Goal: Transaction & Acquisition: Obtain resource

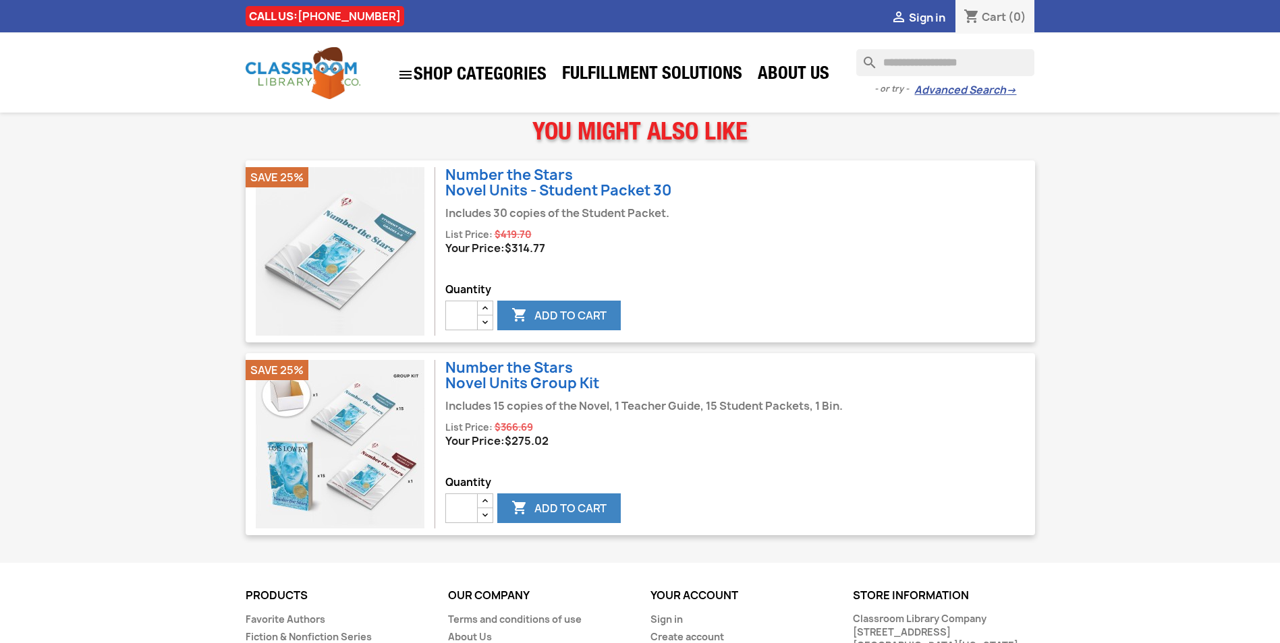
scroll to position [1147, 0]
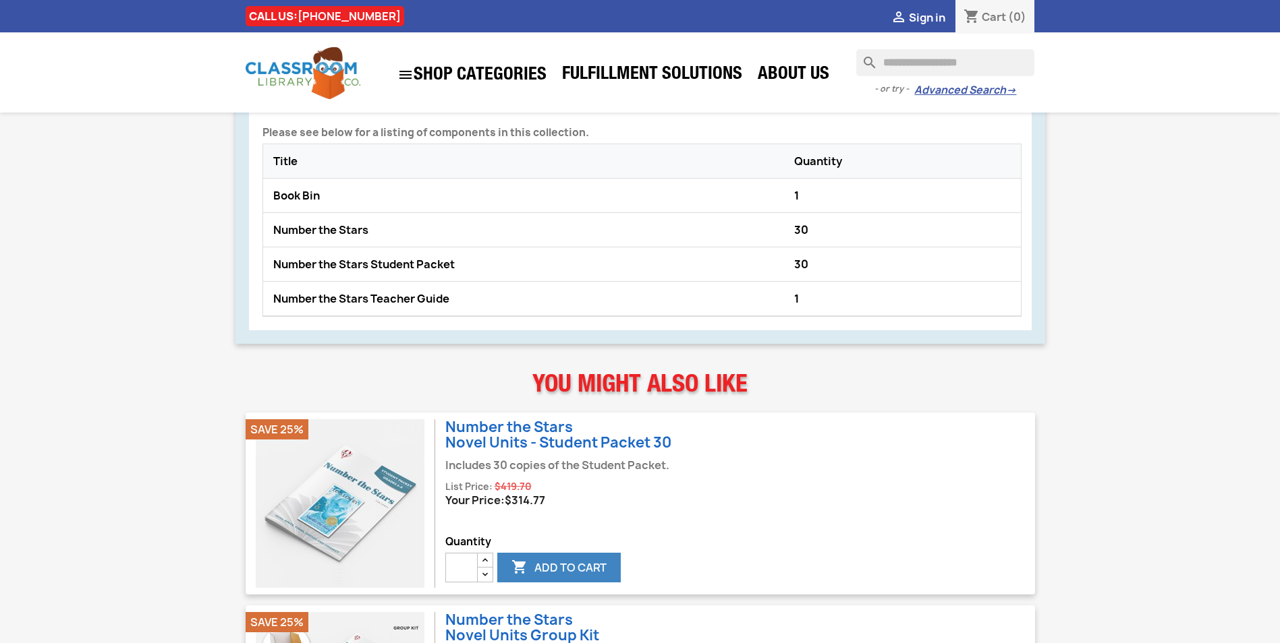
scroll to position [877, 0]
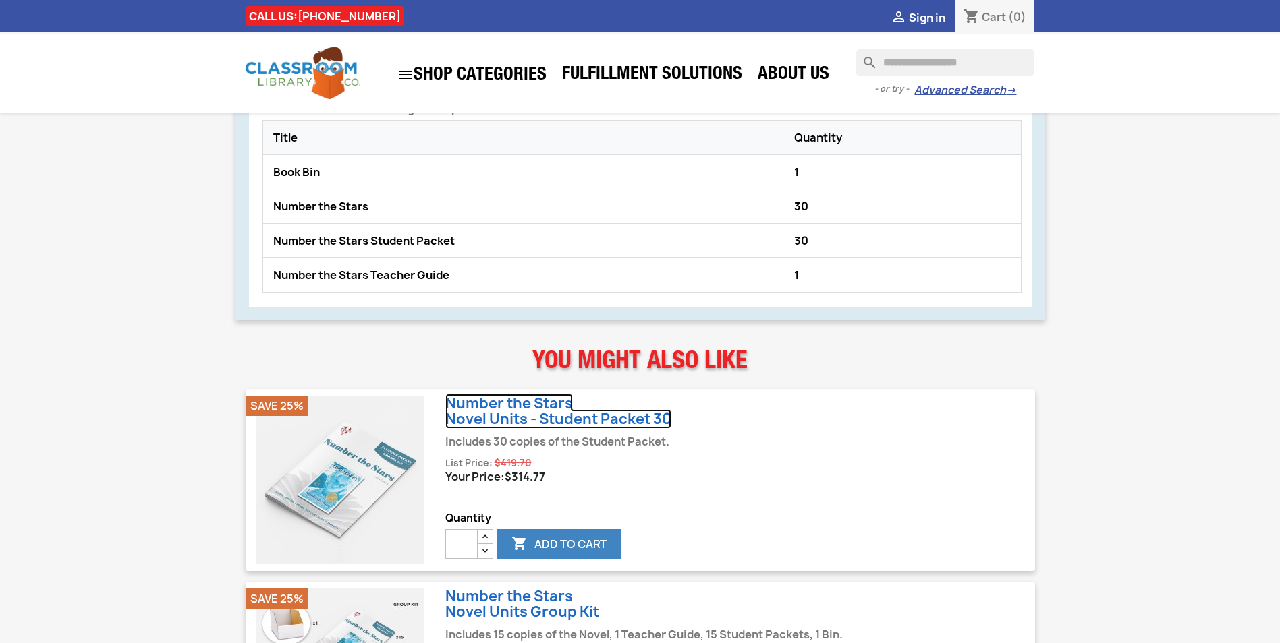
drag, startPoint x: 546, startPoint y: 400, endPoint x: 558, endPoint y: 400, distance: 12.1
click at [546, 400] on link "Number the Stars Novel Units - Student Packet 30" at bounding box center [558, 411] width 226 height 35
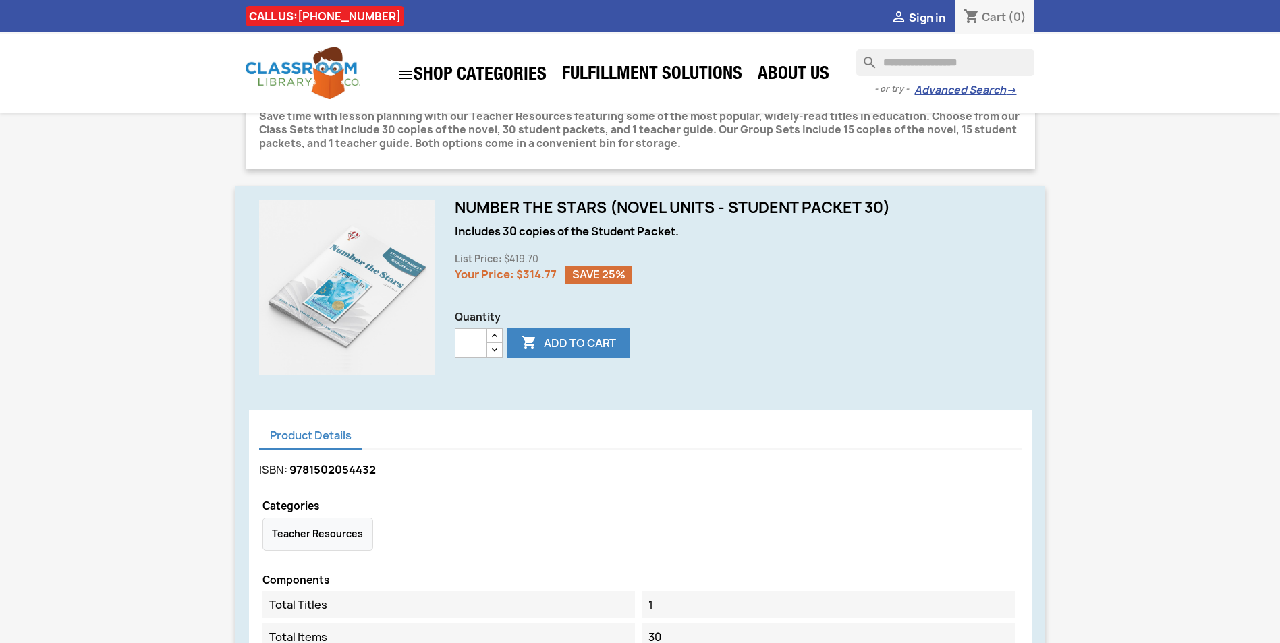
scroll to position [337, 0]
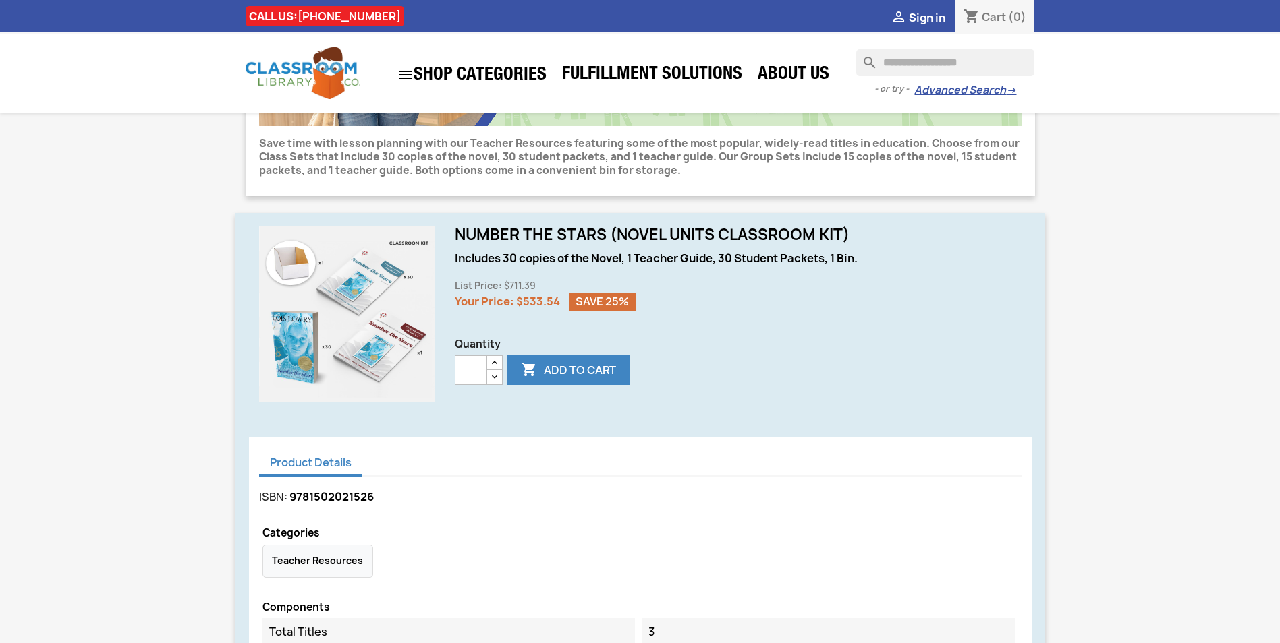
scroll to position [252, 0]
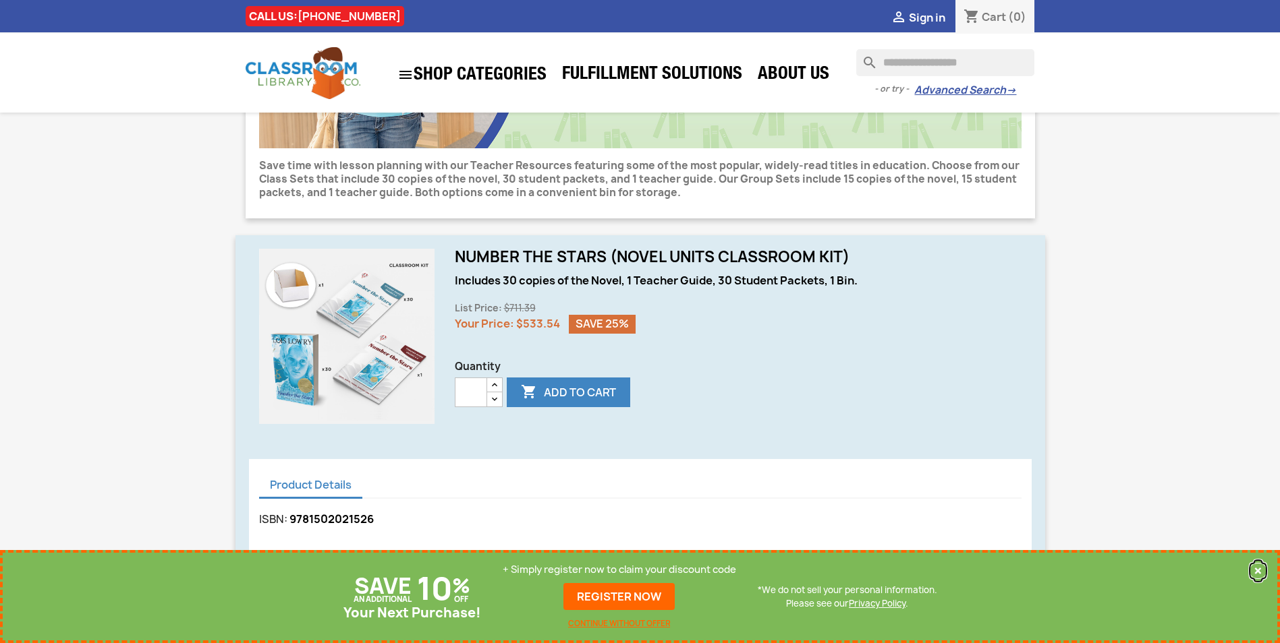
click at [1255, 574] on button "×" at bounding box center [1258, 571] width 18 height 16
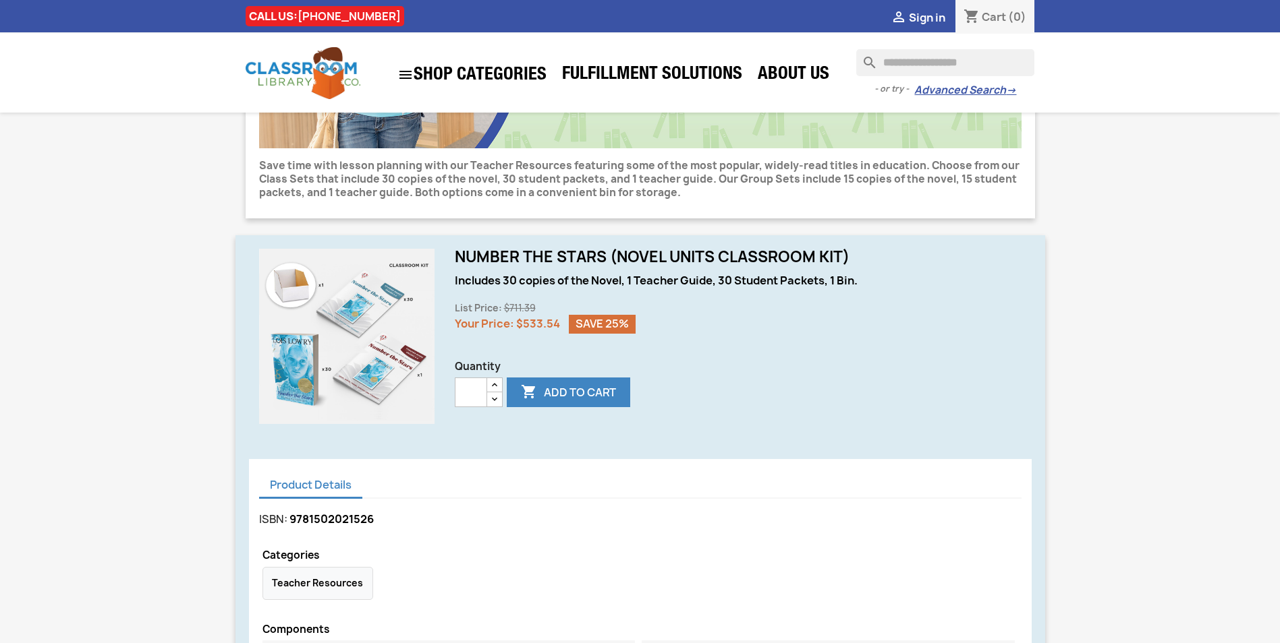
click at [946, 63] on input "Search" at bounding box center [945, 62] width 178 height 27
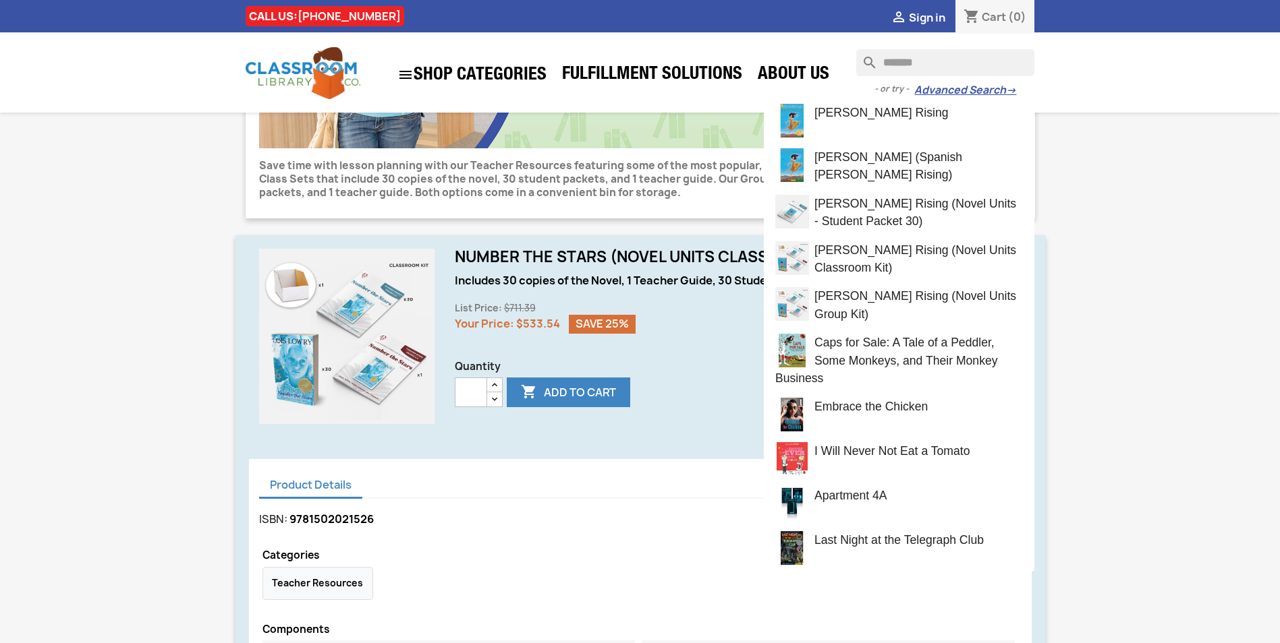
type input "********"
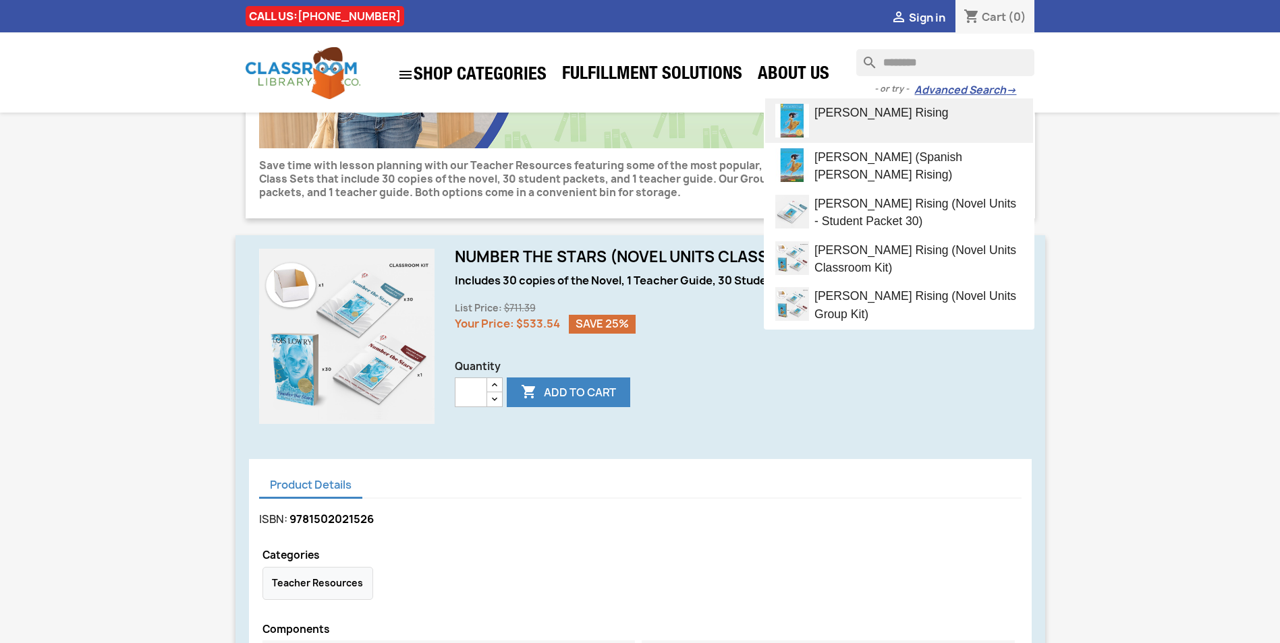
click at [901, 112] on span "[PERSON_NAME] Rising" at bounding box center [881, 112] width 134 height 13
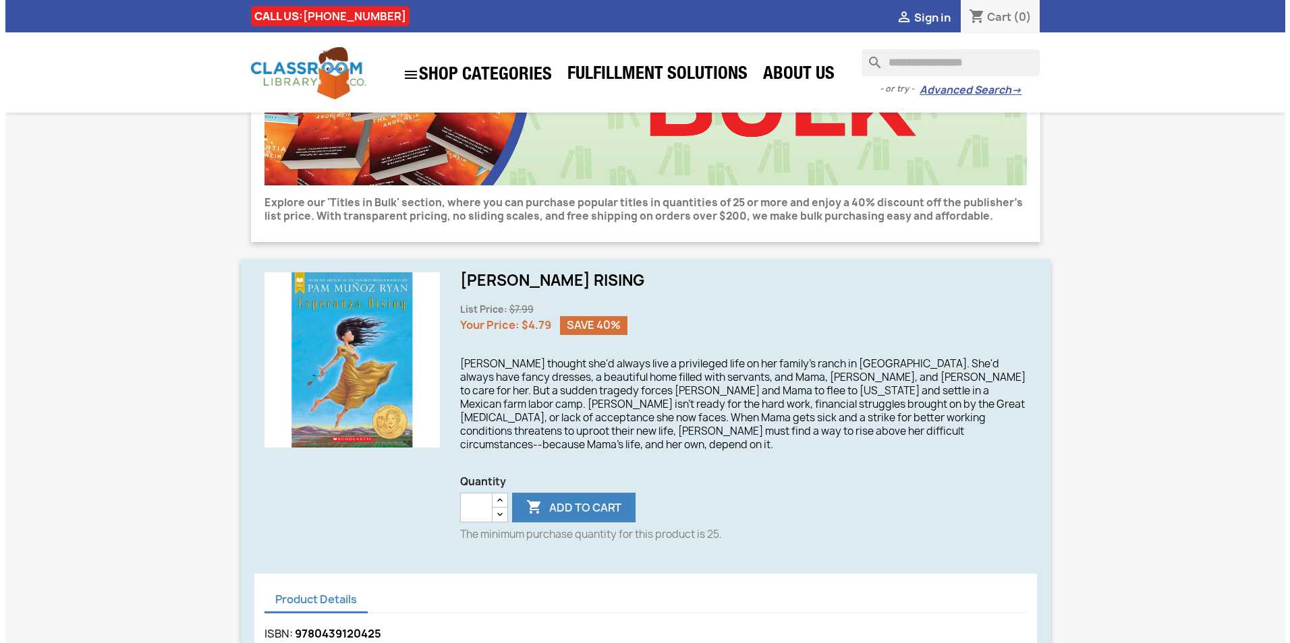
scroll to position [337, 0]
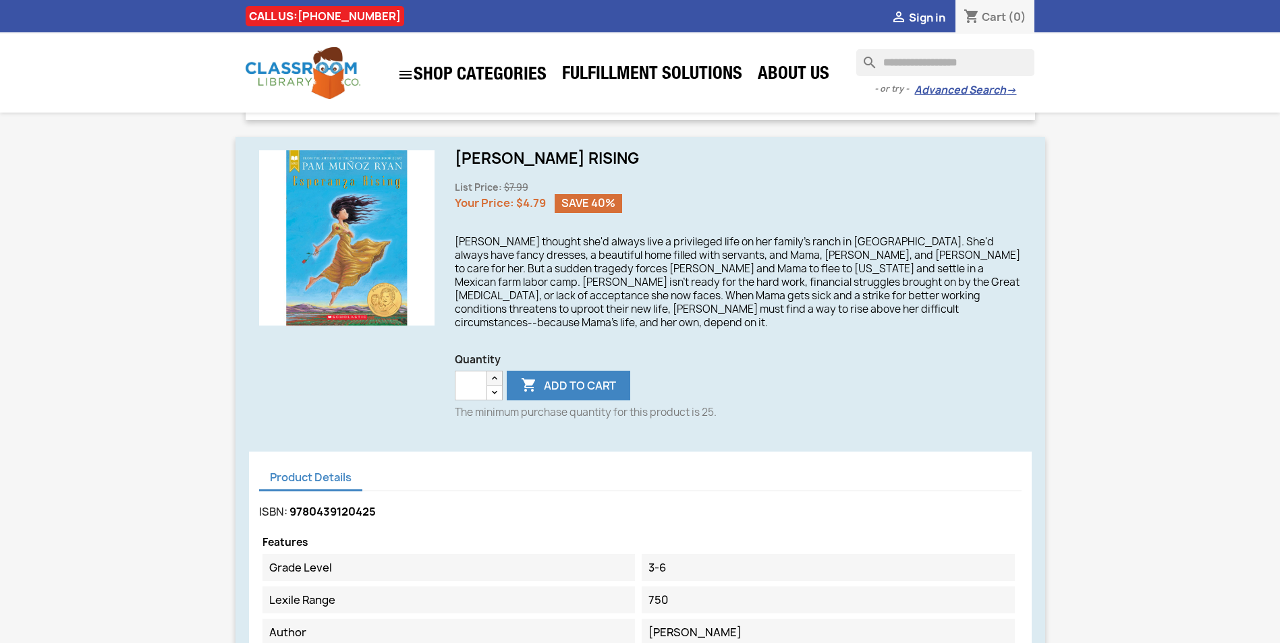
click at [492, 373] on icon "button" at bounding box center [494, 378] width 11 height 11
click at [493, 373] on icon "button" at bounding box center [494, 378] width 11 height 11
click at [498, 373] on icon "button" at bounding box center [494, 378] width 11 height 11
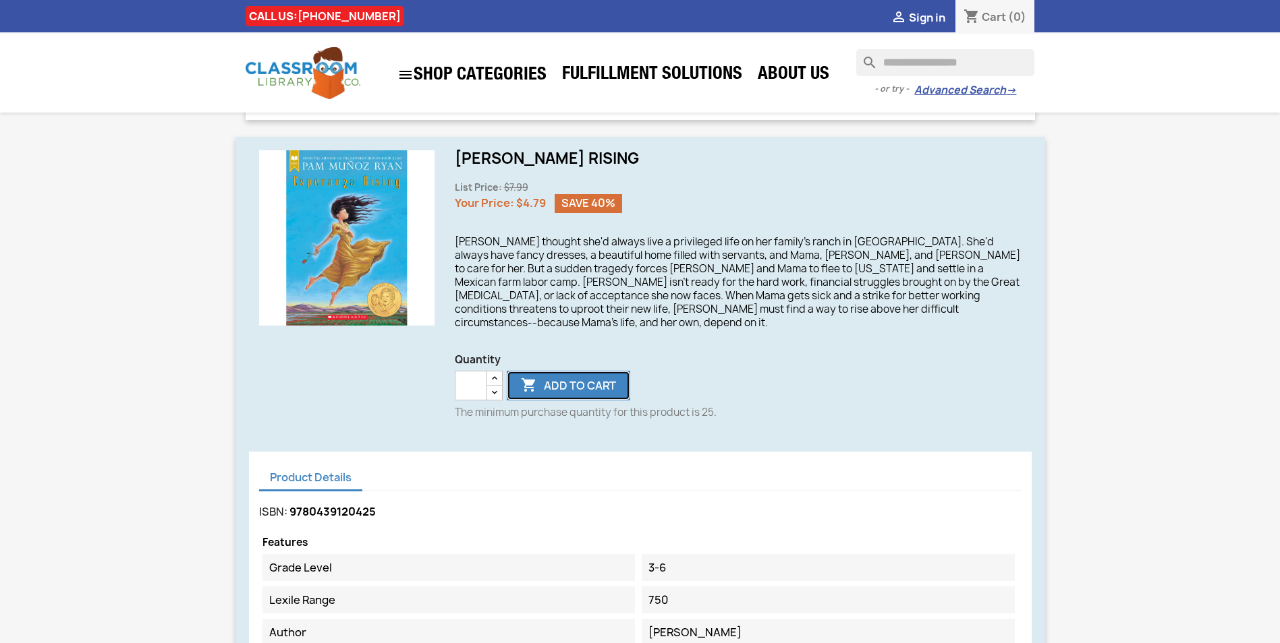
click at [561, 373] on button " Add to cart" at bounding box center [568, 386] width 123 height 30
type input "**"
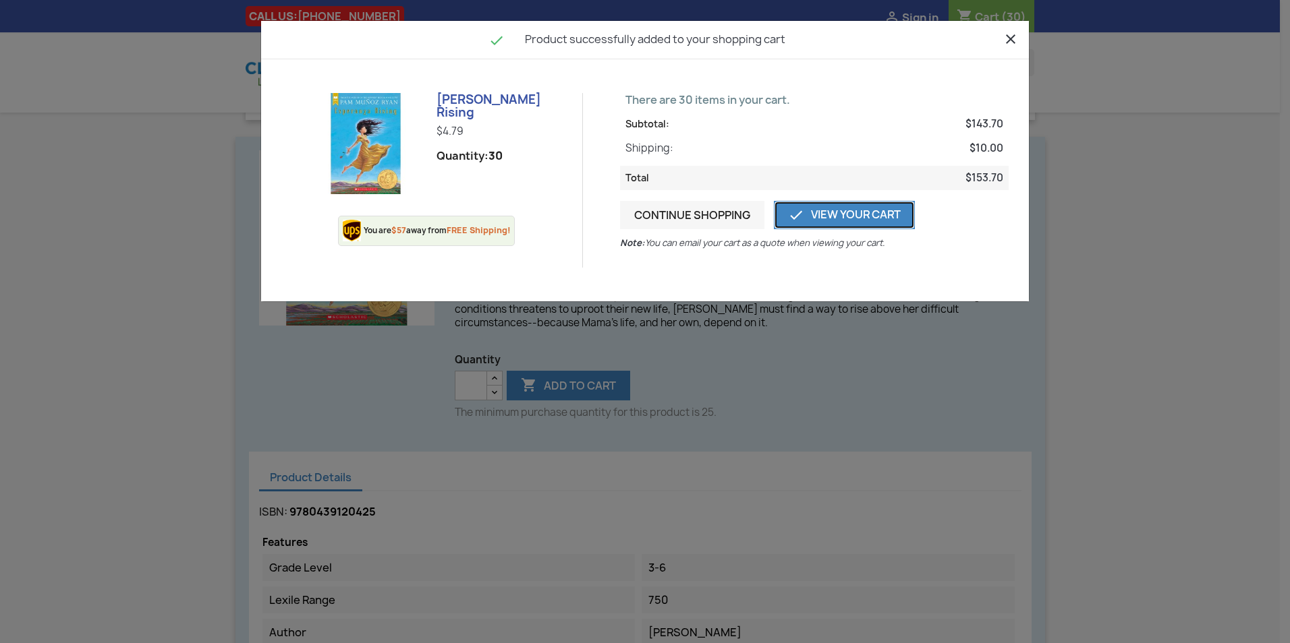
click at [822, 217] on link " View Your Cart" at bounding box center [844, 215] width 141 height 28
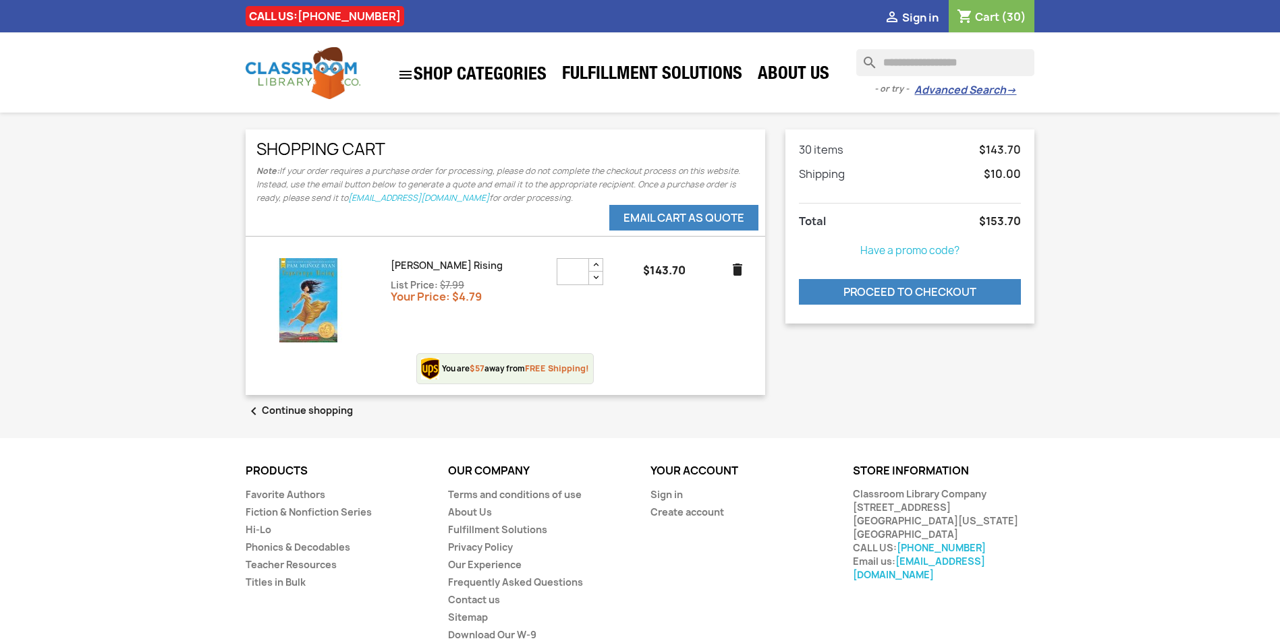
click at [931, 61] on input "Search" at bounding box center [945, 62] width 178 height 27
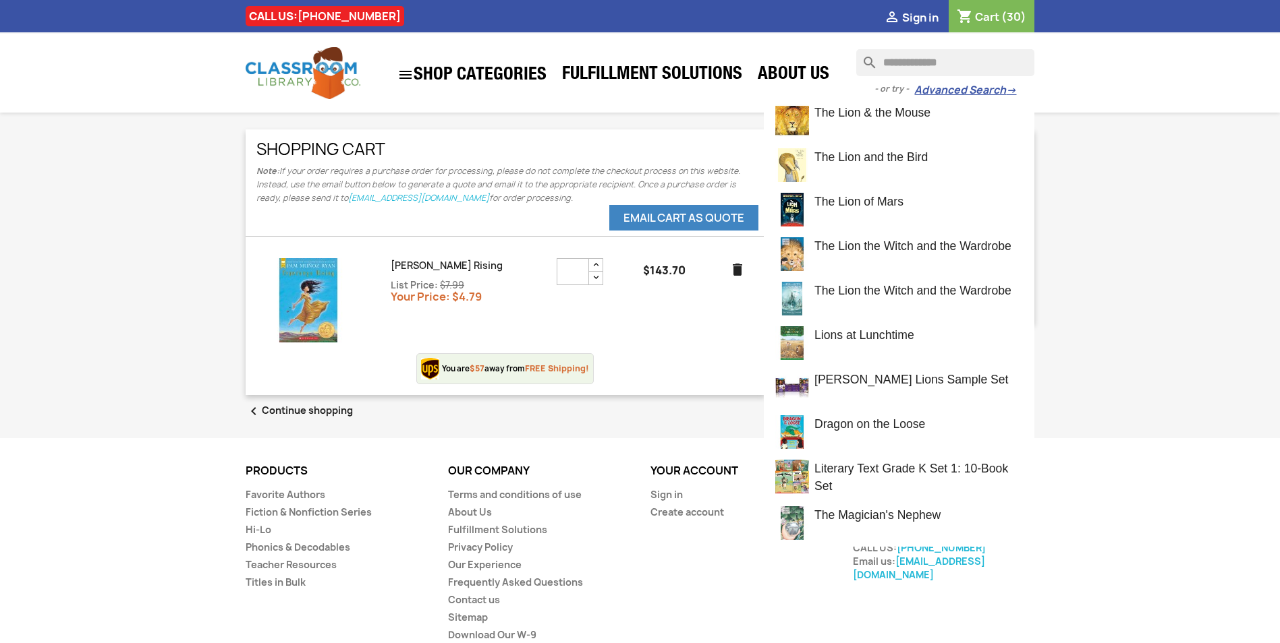
type input "**********"
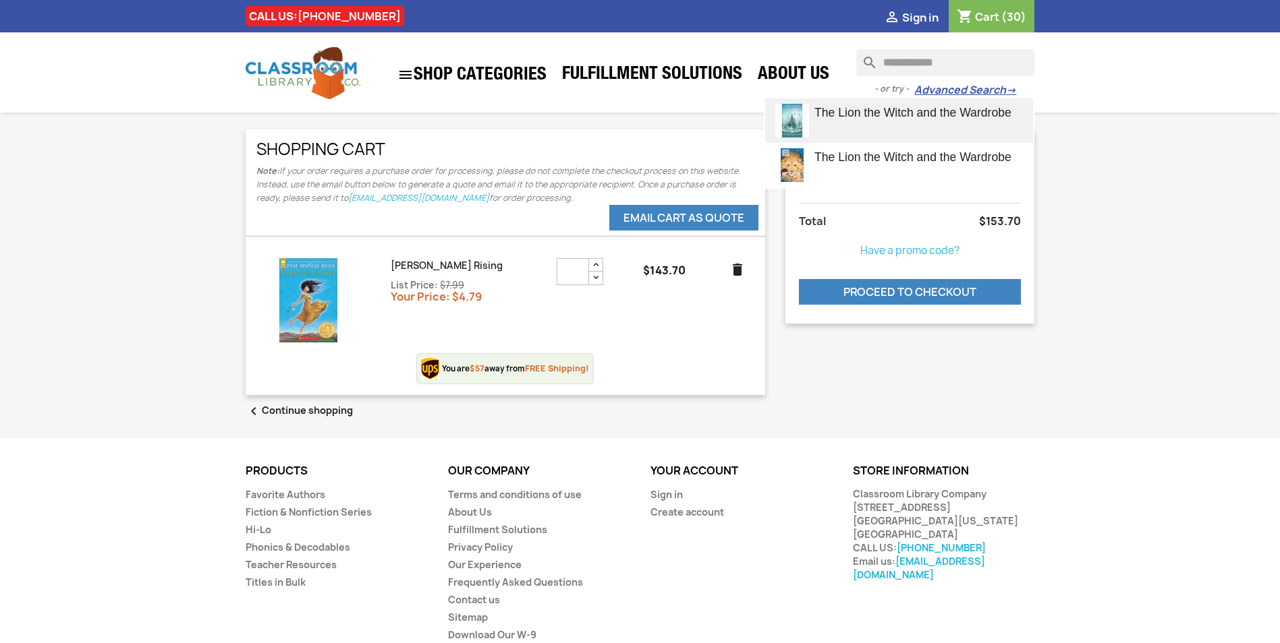
click at [936, 117] on span "The Lion the Witch and the Wardrobe" at bounding box center [912, 112] width 197 height 13
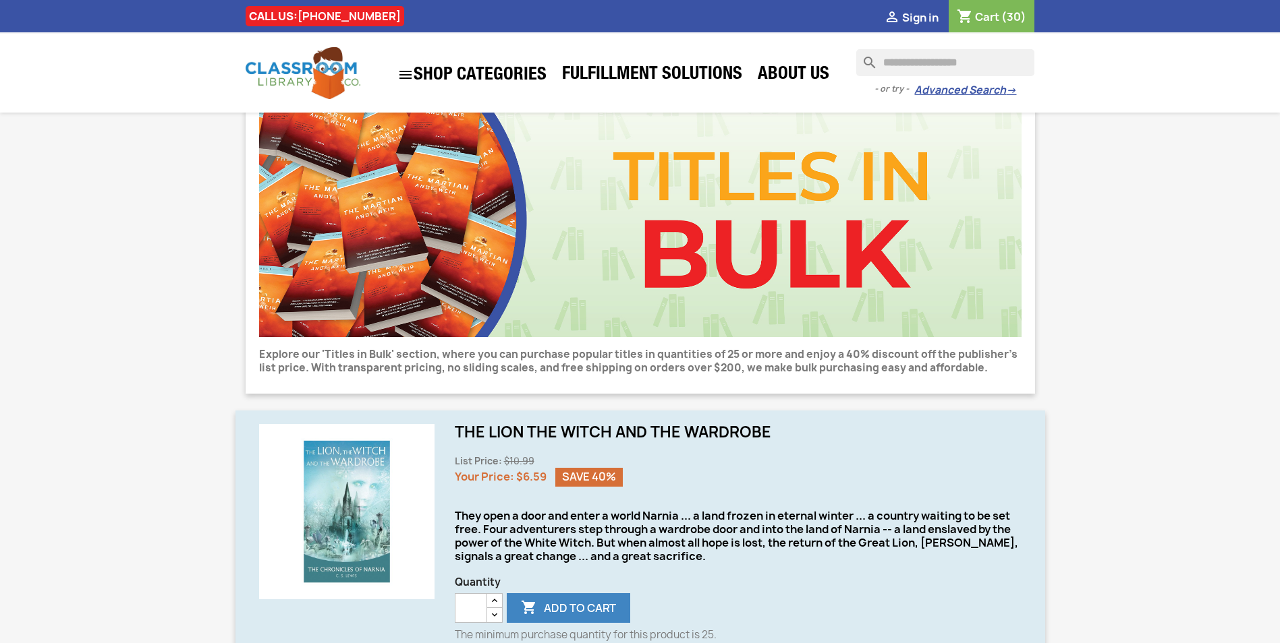
scroll to position [135, 0]
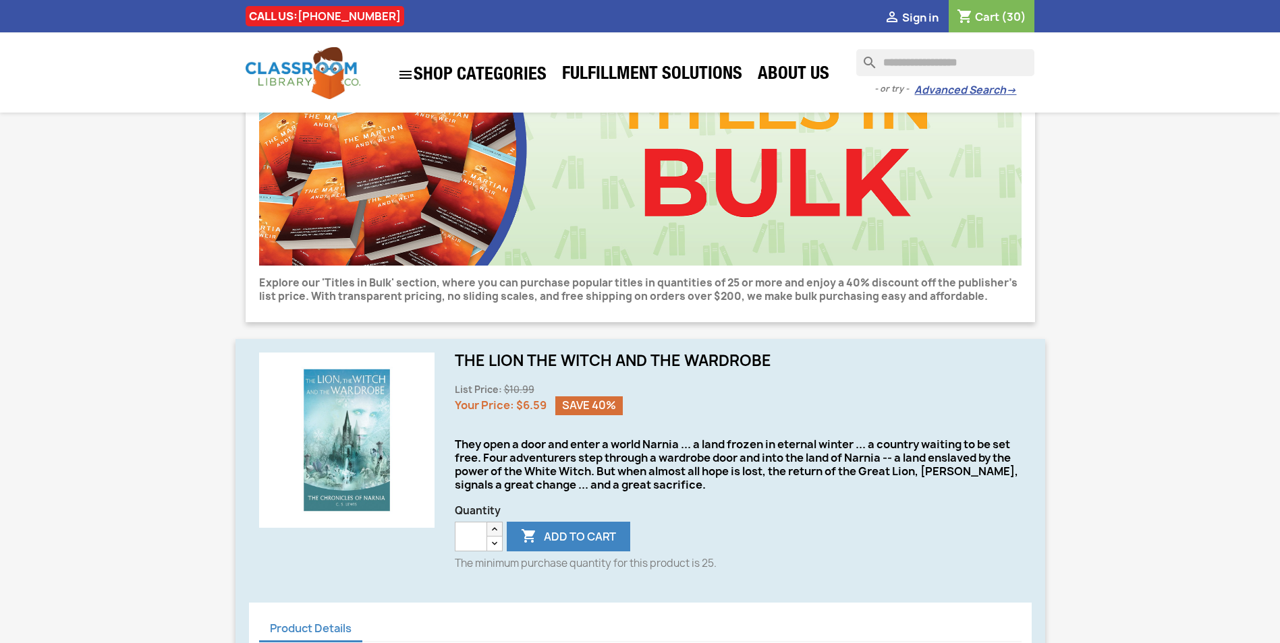
click at [492, 526] on icon "button" at bounding box center [494, 529] width 11 height 11
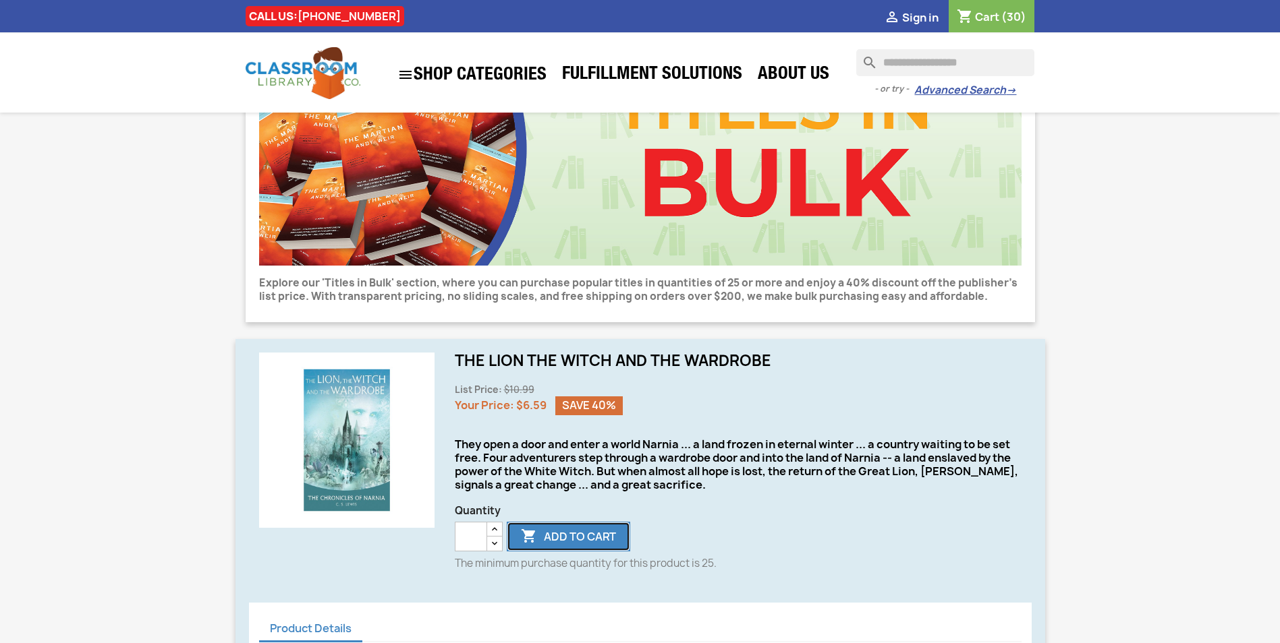
click at [586, 539] on button " Add to cart" at bounding box center [568, 537] width 123 height 30
type input "*"
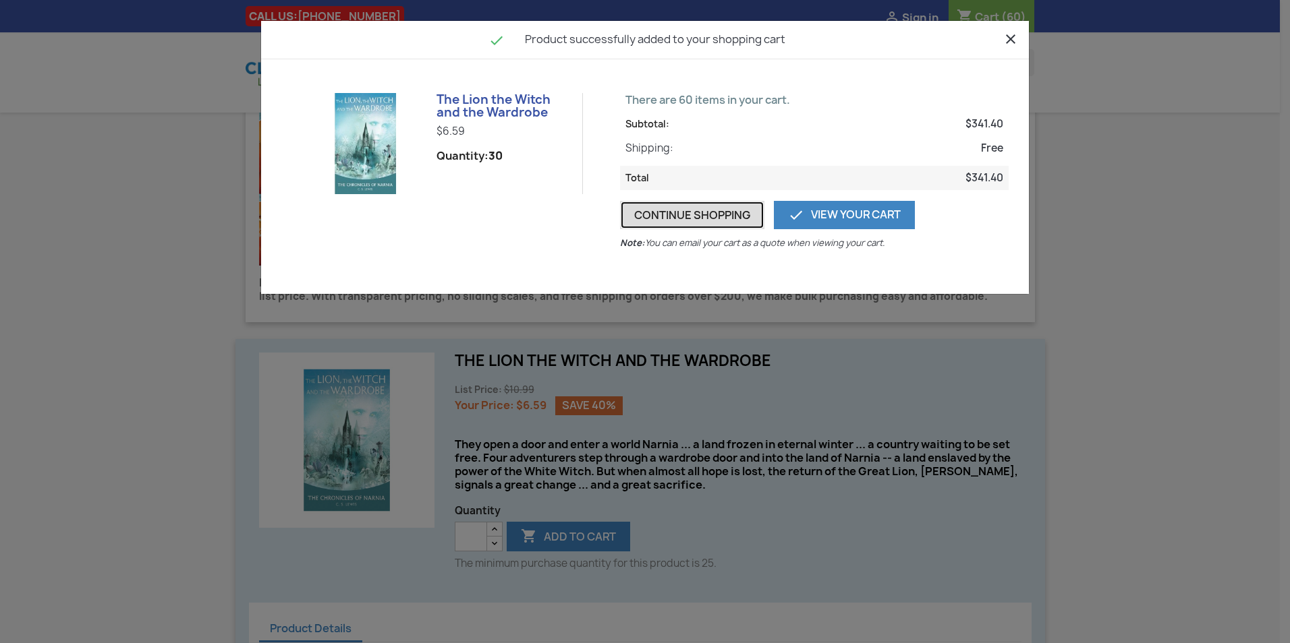
click at [719, 214] on button "Continue shopping" at bounding box center [692, 215] width 144 height 28
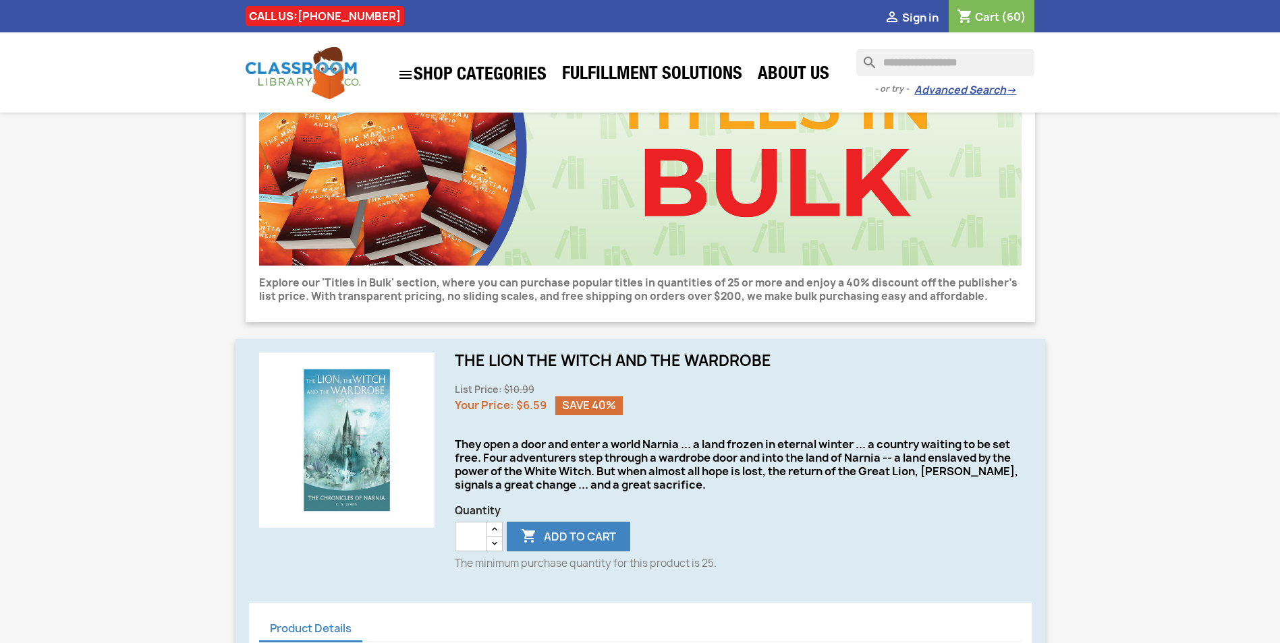
click at [973, 61] on input "Search" at bounding box center [945, 62] width 178 height 27
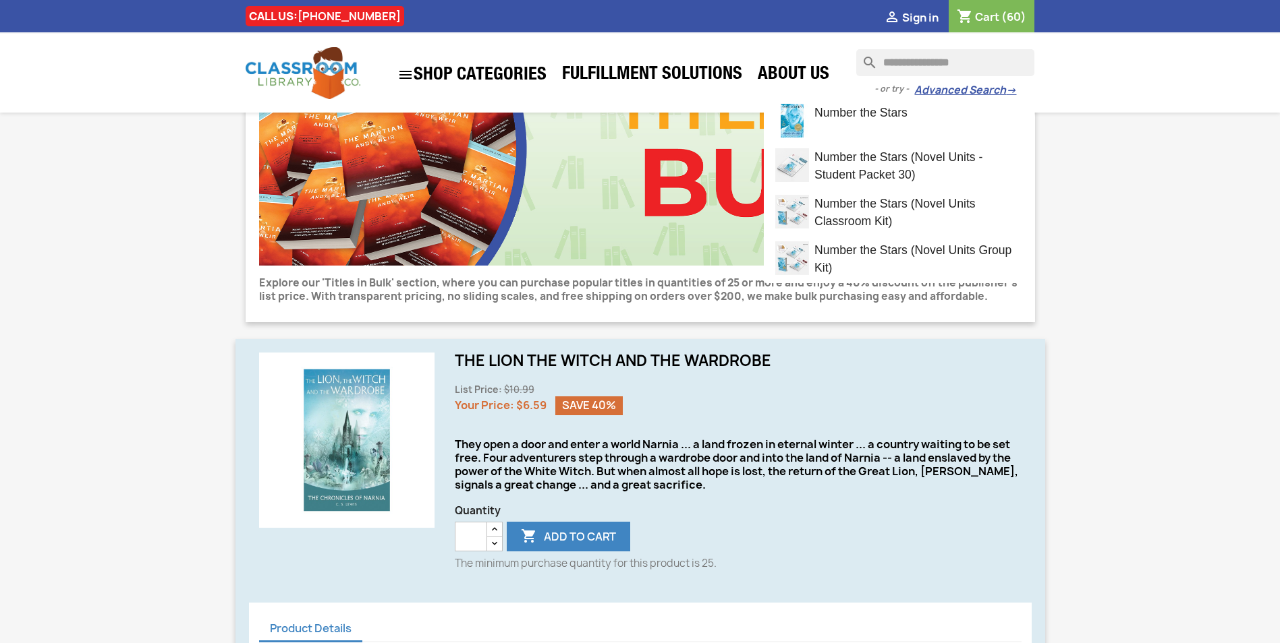
type input "**********"
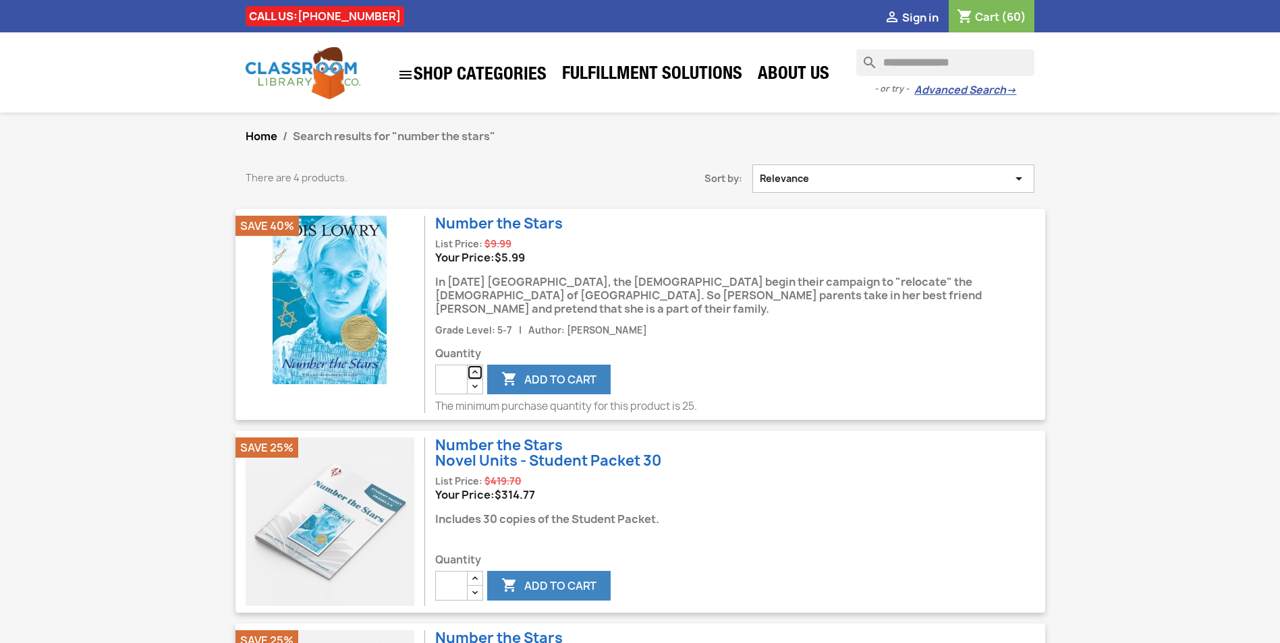
click at [472, 367] on icon "button" at bounding box center [474, 372] width 11 height 11
click at [474, 367] on icon "button" at bounding box center [474, 372] width 11 height 11
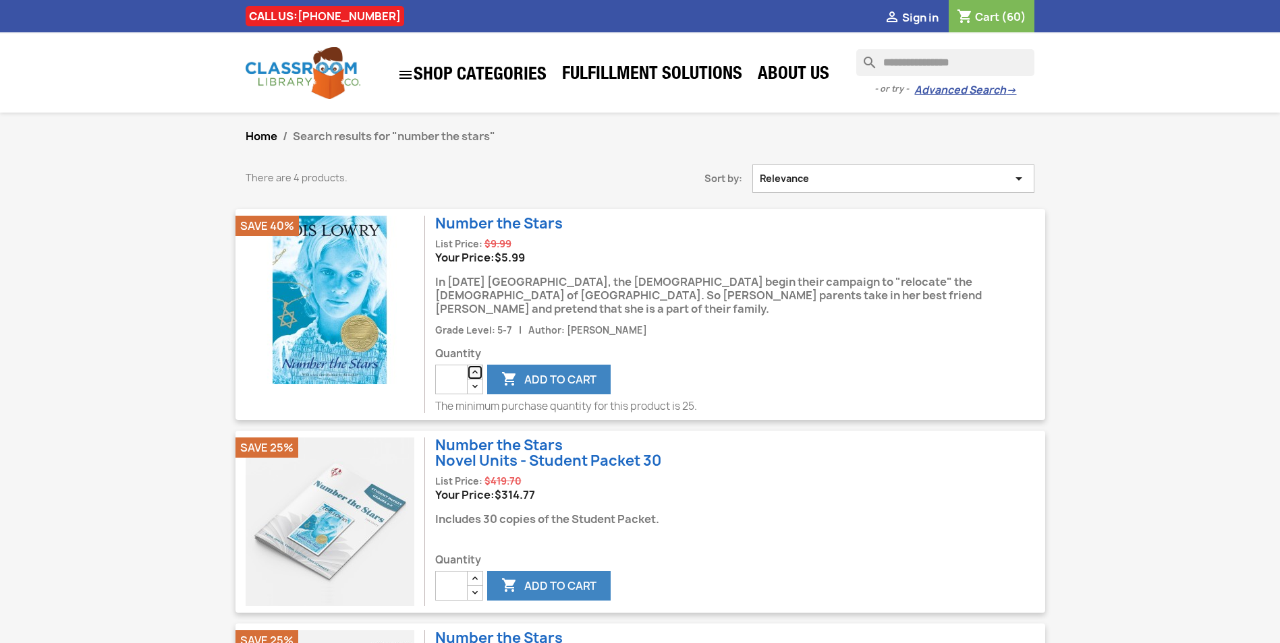
type input "**"
click at [548, 365] on button " Add to cart" at bounding box center [548, 380] width 123 height 30
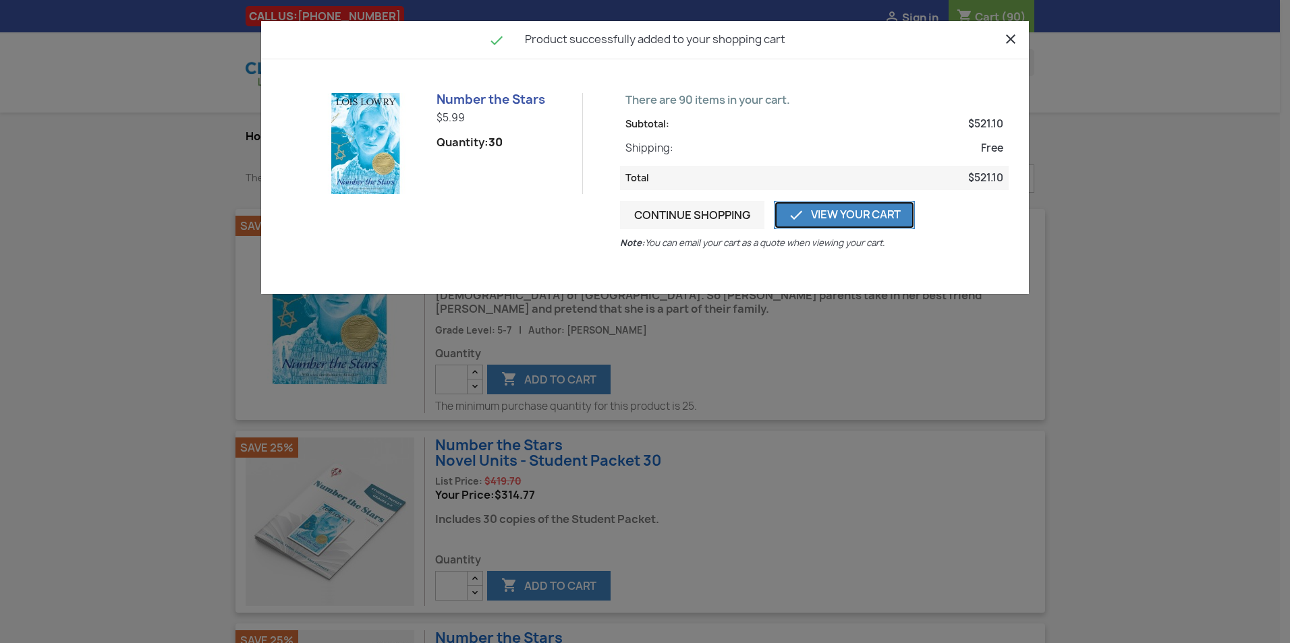
click at [857, 213] on link " View Your Cart" at bounding box center [844, 215] width 141 height 28
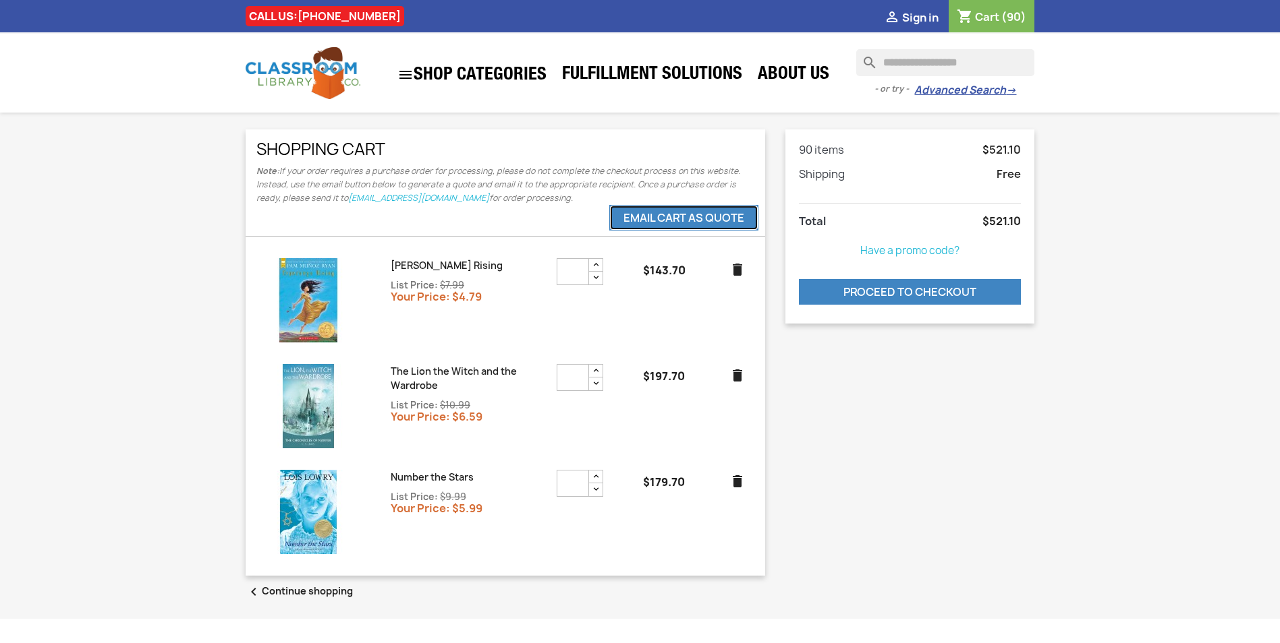
click at [712, 221] on button "eMail Cart as Quote" at bounding box center [683, 218] width 149 height 26
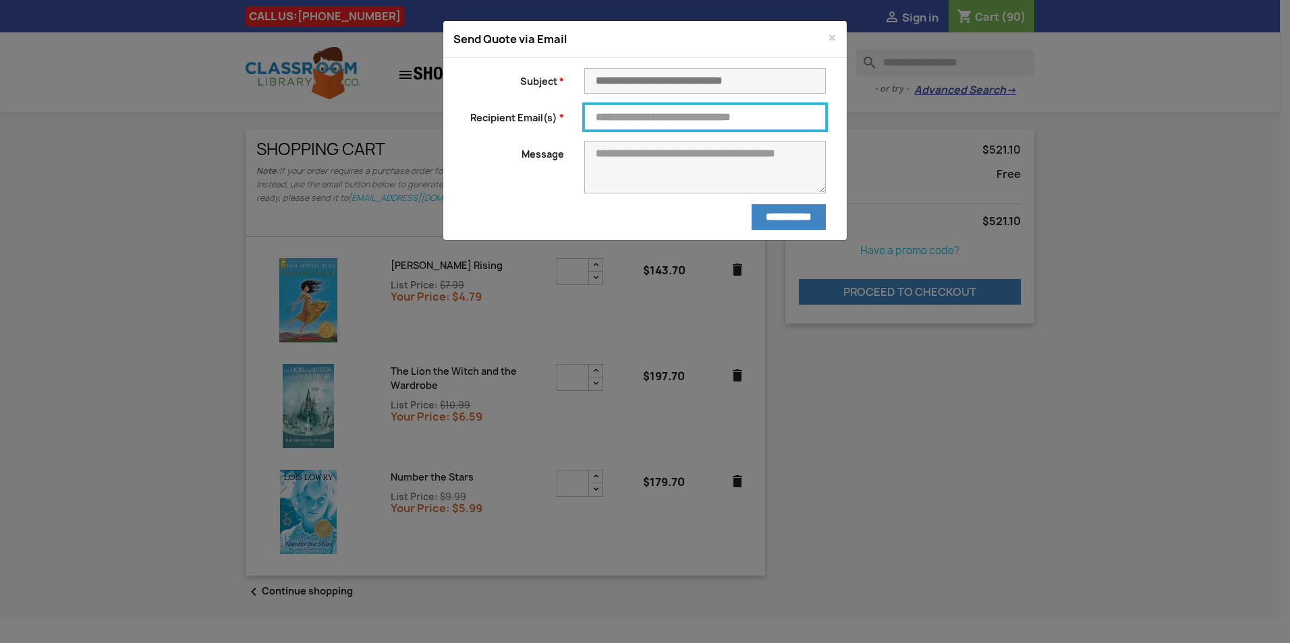
click at [641, 116] on input "Recipient Email(s)" at bounding box center [704, 118] width 241 height 26
type input "**********"
click at [788, 222] on input "**********" at bounding box center [788, 217] width 74 height 26
